Goal: Find specific page/section: Find specific page/section

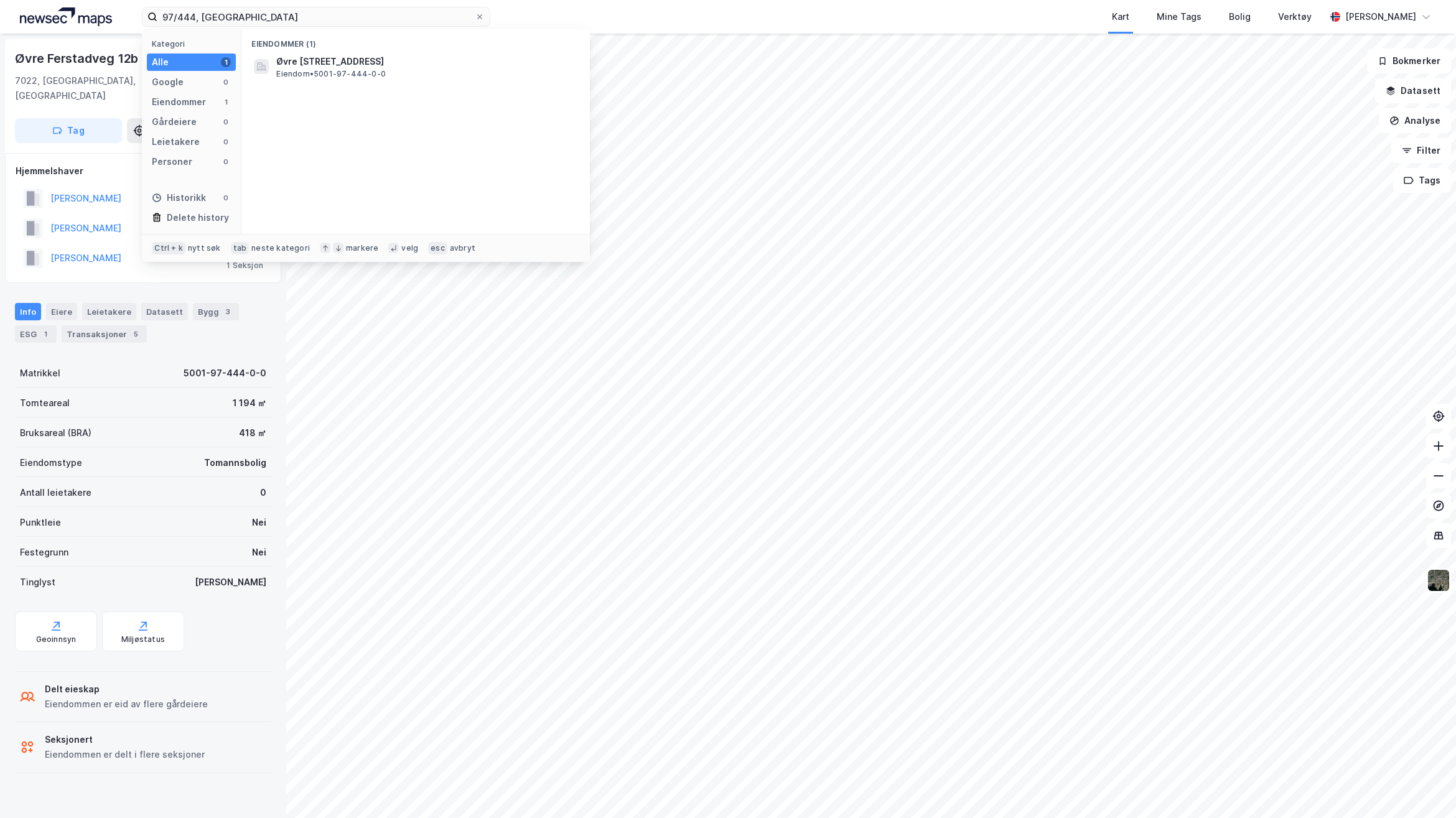
click at [0, 0] on html "97/444, [GEOGRAPHIC_DATA] Kategori Alle 1 Google 0 Eiendommer 1 Gårdeiere 0 Lei…" at bounding box center [728, 409] width 1456 height 818
click at [293, 17] on input "97/444, [GEOGRAPHIC_DATA]" at bounding box center [316, 17] width 317 height 19
drag, startPoint x: 303, startPoint y: 19, endPoint x: 28, endPoint y: 22, distance: 275.0
click at [33, 20] on div "97/444, [GEOGRAPHIC_DATA] Kategori Alle 1 Google 0 Eiendommer 1 Gårdeiere 0 Lei…" at bounding box center [728, 17] width 1456 height 34
type input "45/204, [GEOGRAPHIC_DATA]"
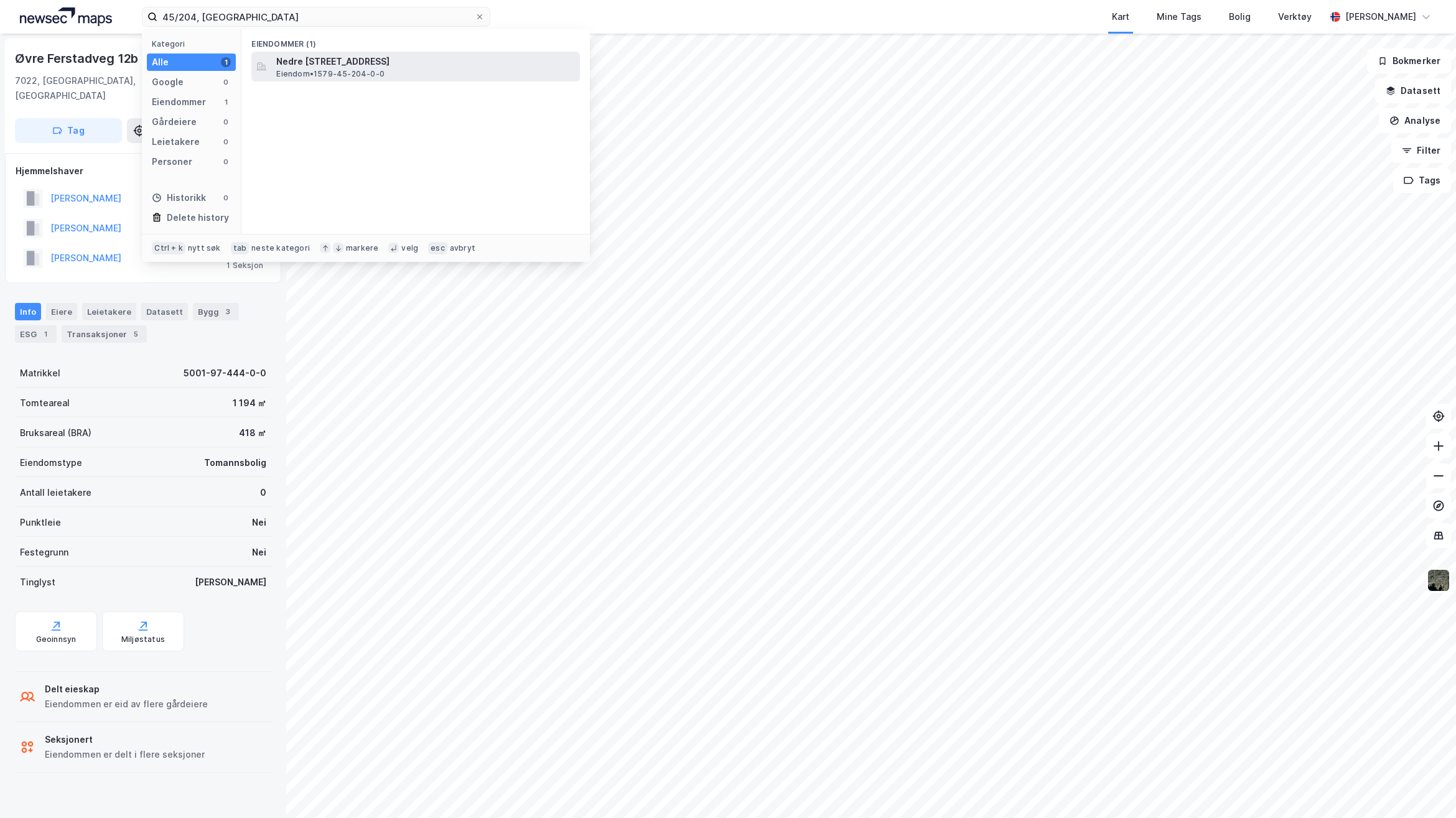
click at [383, 63] on span "Nedre [STREET_ADDRESS]" at bounding box center [425, 61] width 299 height 15
